Goal: Find specific page/section: Find specific page/section

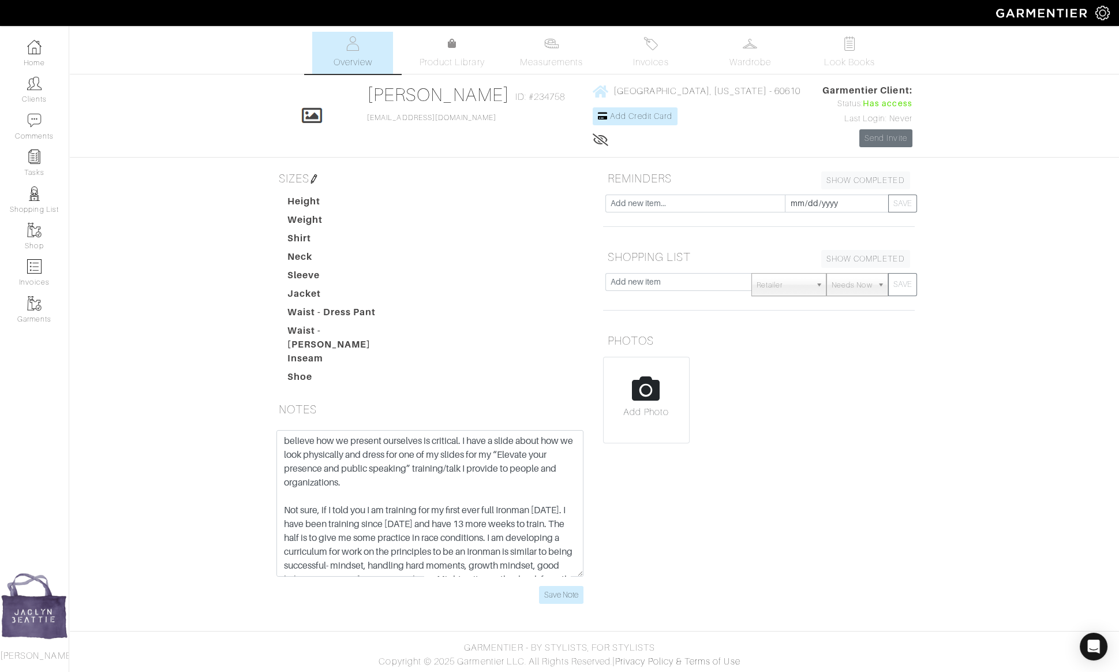
scroll to position [42, 0]
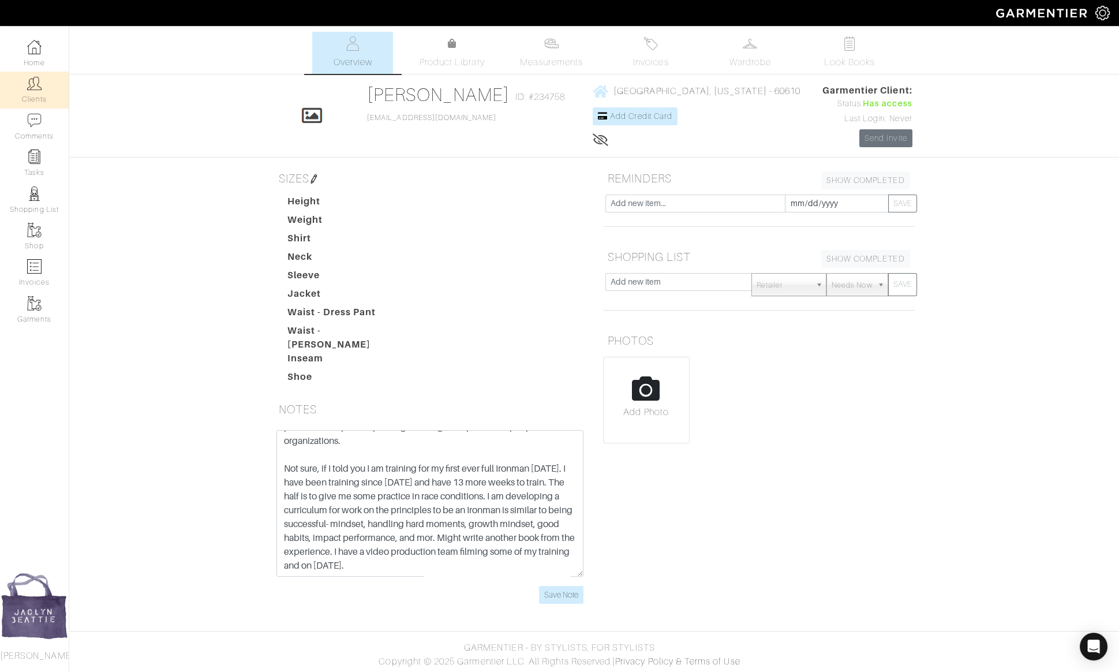
click at [31, 85] on img at bounding box center [34, 83] width 14 height 14
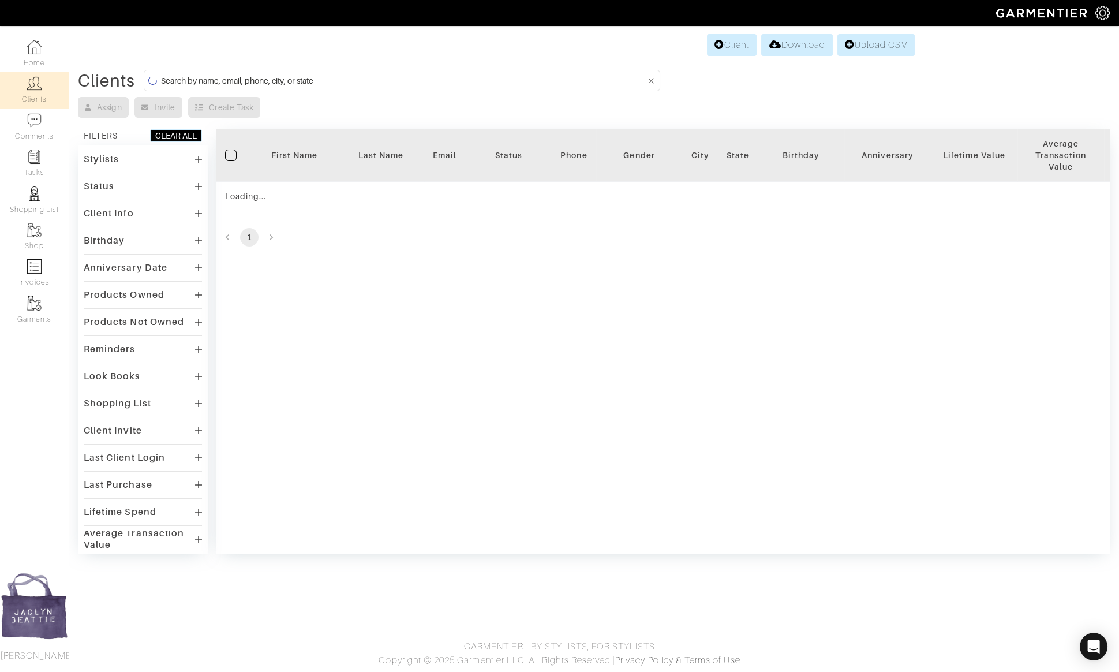
click at [230, 75] on input at bounding box center [403, 80] width 484 height 14
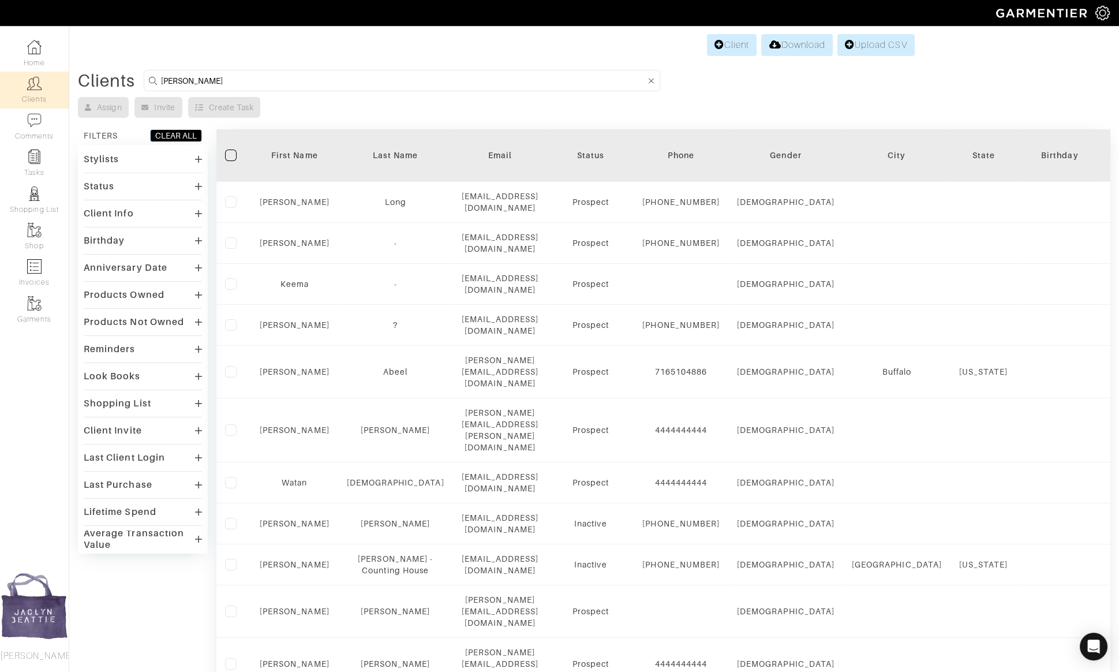
type input "[PERSON_NAME]"
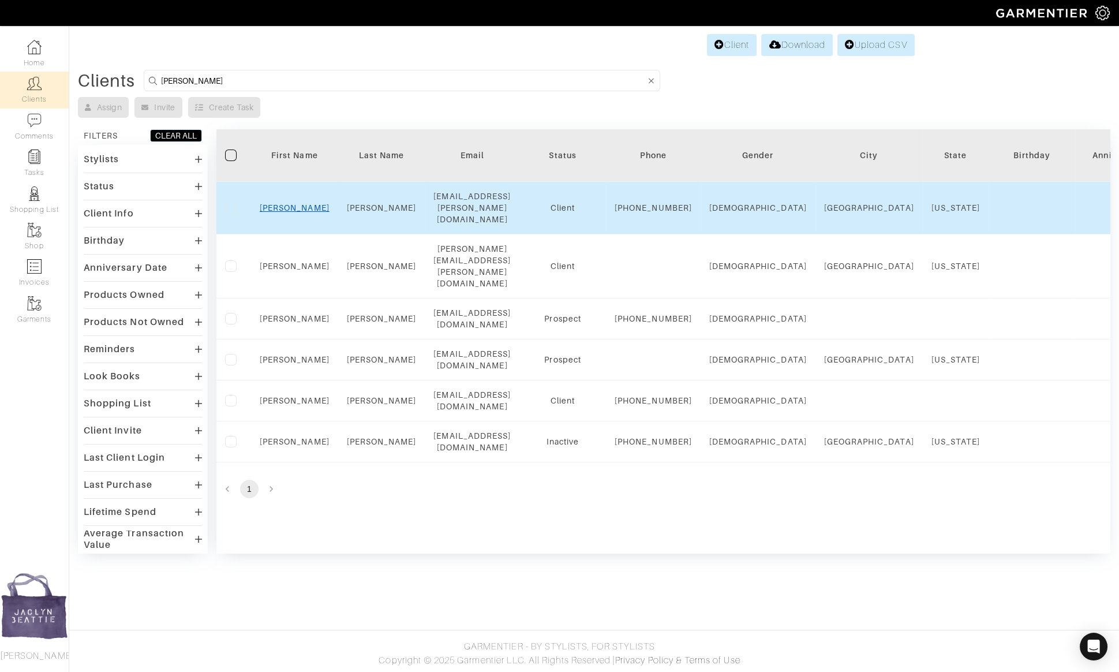
click at [299, 206] on link "[PERSON_NAME]" at bounding box center [295, 207] width 70 height 9
